Goal: Information Seeking & Learning: Learn about a topic

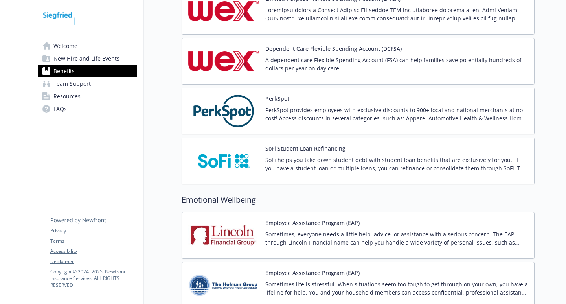
scroll to position [1385, 0]
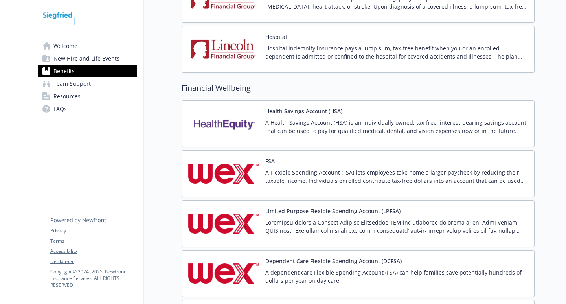
click at [247, 126] on img at bounding box center [223, 123] width 71 height 33
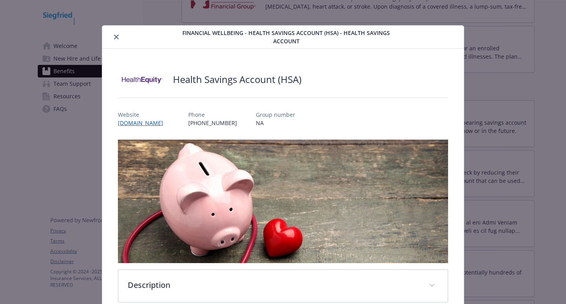
scroll to position [24, 0]
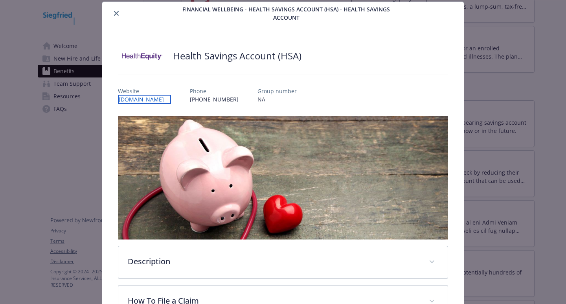
click at [154, 101] on link "[DOMAIN_NAME]" at bounding box center [144, 99] width 53 height 9
